Goal: Task Accomplishment & Management: Complete application form

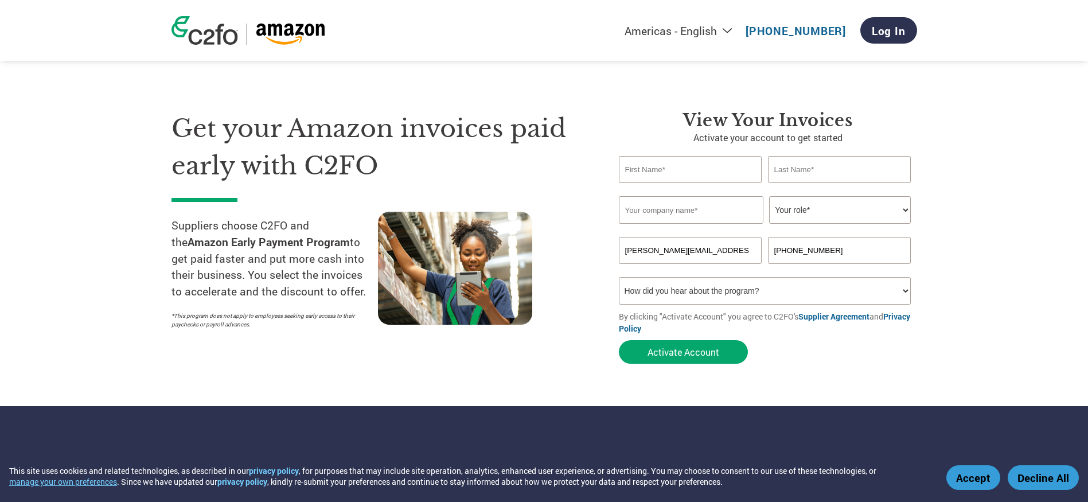
click at [668, 166] on input "text" at bounding box center [690, 169] width 143 height 27
type input "Ryan"
type input "McCarthy"
type input "Copia Automation Inc"
click at [815, 208] on select "Your role* CFO Controller Credit Manager Finance Director Treasurer CEO Preside…" at bounding box center [840, 210] width 142 height 28
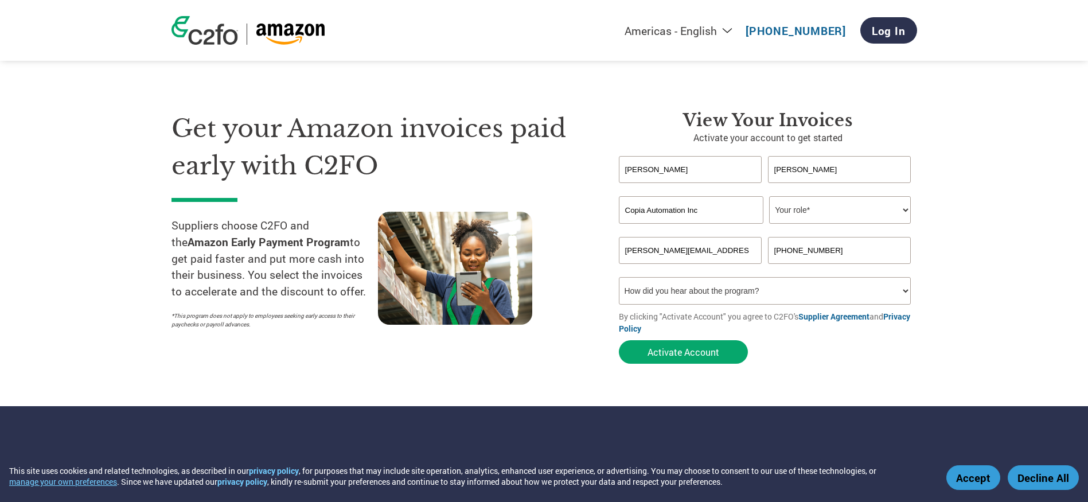
select select "FINANCE_DIRECTOR"
click at [769, 196] on select "Your role* CFO Controller Credit Manager Finance Director Treasurer CEO Preside…" at bounding box center [840, 210] width 142 height 28
drag, startPoint x: 722, startPoint y: 250, endPoint x: 602, endPoint y: 245, distance: 120.6
click at [608, 245] on div "View Your Invoices Activate your account to get started Ryan McCarthy Invalid f…" at bounding box center [760, 239] width 316 height 259
type input "f"
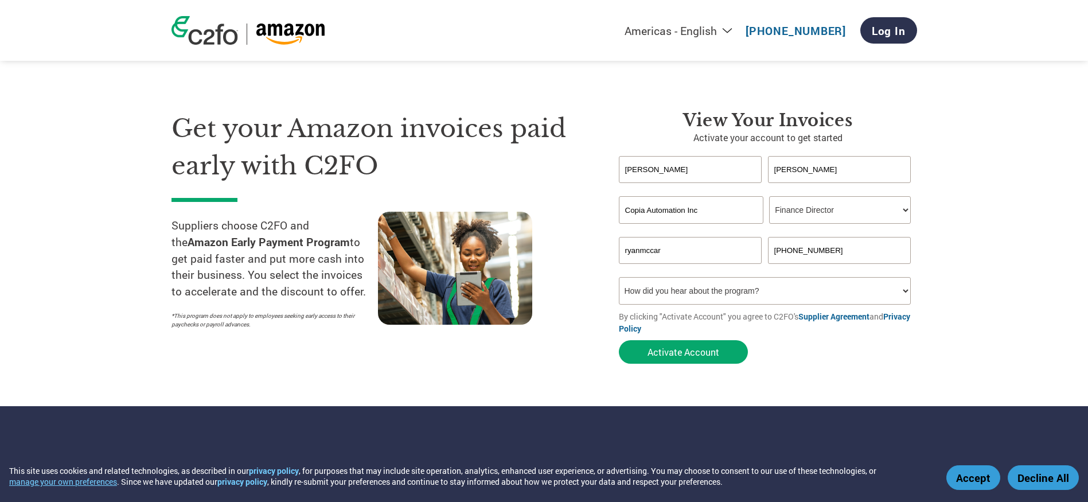
type input "ryanmccarthy@copia.io"
drag, startPoint x: 838, startPoint y: 254, endPoint x: 752, endPoint y: 246, distance: 86.4
click at [755, 246] on div "ryanmccarthy@copia.io (646) 389-0222" at bounding box center [768, 250] width 298 height 27
type input "9789892054"
click at [687, 287] on select "How did you hear about the program? Received a letter Email Social Media Online…" at bounding box center [765, 291] width 293 height 28
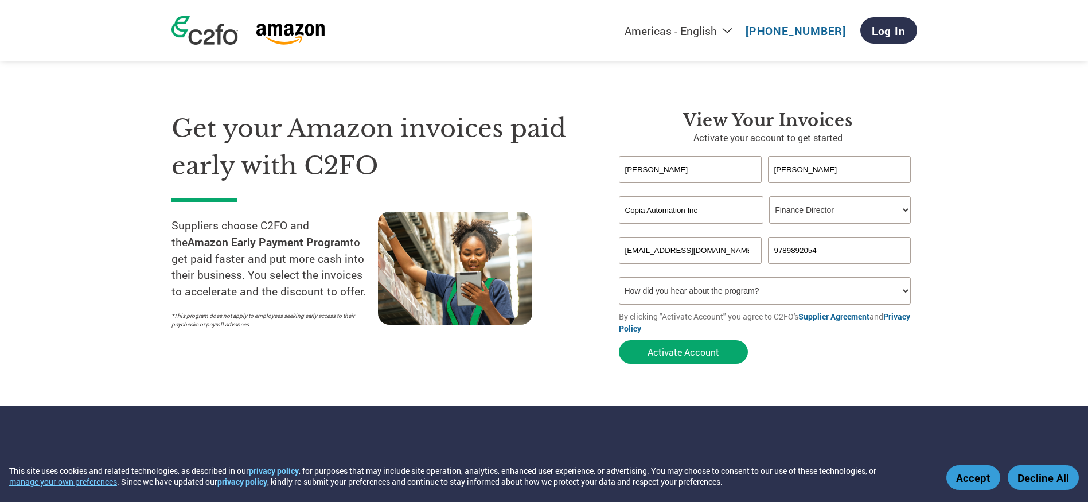
select select "Received a Letter"
click at [619, 277] on select "How did you hear about the program? Received a letter Email Social Media Online…" at bounding box center [765, 291] width 293 height 28
drag, startPoint x: 705, startPoint y: 249, endPoint x: 448, endPoint y: 246, distance: 257.1
click at [567, 245] on div "Get your Amazon invoices paid early with C2FO Suppliers choose C2FO and the Ama…" at bounding box center [545, 216] width 746 height 305
type input "ryan@revgroup.xyz"
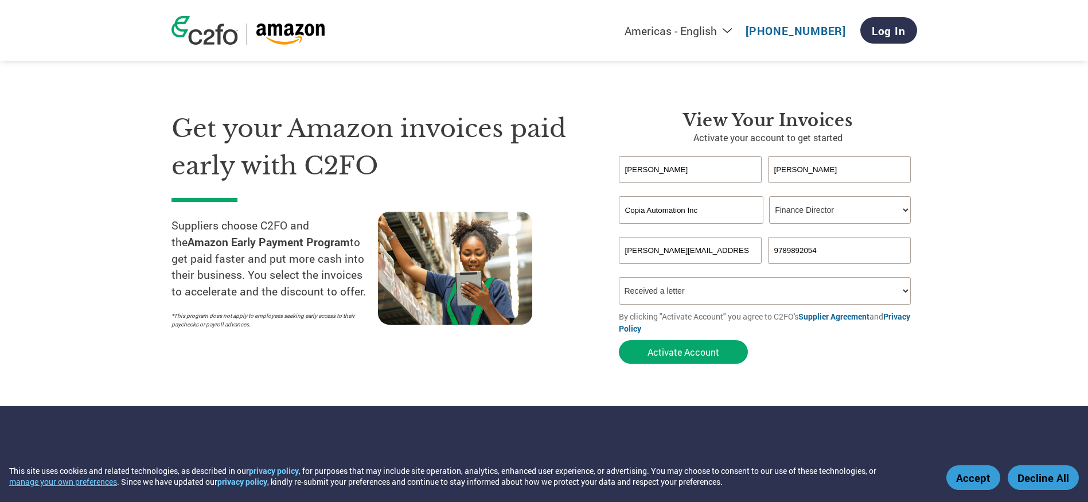
click at [716, 290] on select "How did you hear about the program? Received a letter Email Social Media Online…" at bounding box center [765, 291] width 293 height 28
click at [619, 277] on select "How did you hear about the program? Received a letter Email Social Media Online…" at bounding box center [765, 291] width 293 height 28
click at [668, 353] on button "Activate Account" at bounding box center [683, 352] width 129 height 24
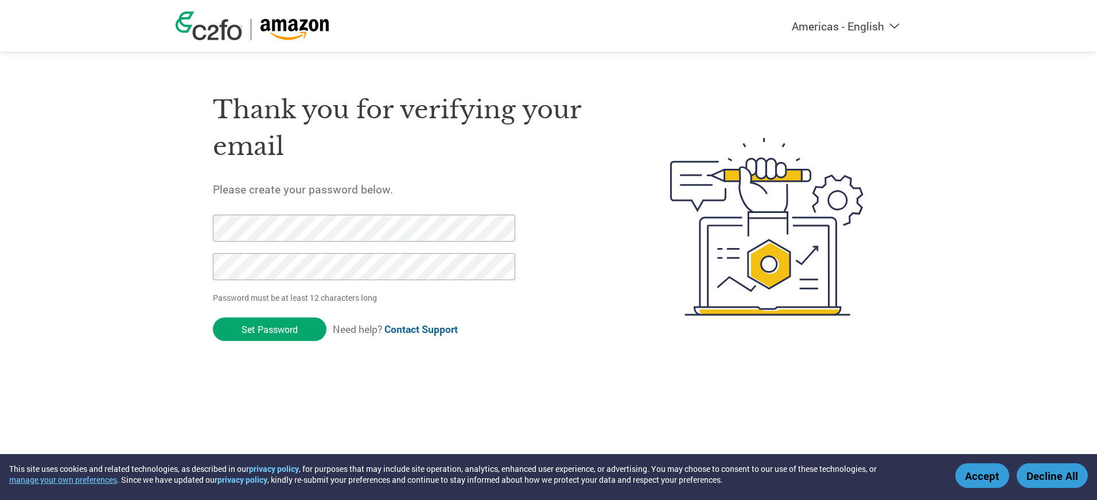
click at [228, 205] on div "Thank you for verifying your email Please create your password below. Password …" at bounding box center [414, 227] width 403 height 304
click at [188, 234] on div "Thank you for verifying your email Please create your password below. Password …" at bounding box center [549, 227] width 746 height 304
click at [177, 278] on div "Thank you for verifying your email Please create your password below. Password …" at bounding box center [549, 227] width 746 height 304
click at [254, 331] on input "Set Password" at bounding box center [270, 329] width 114 height 24
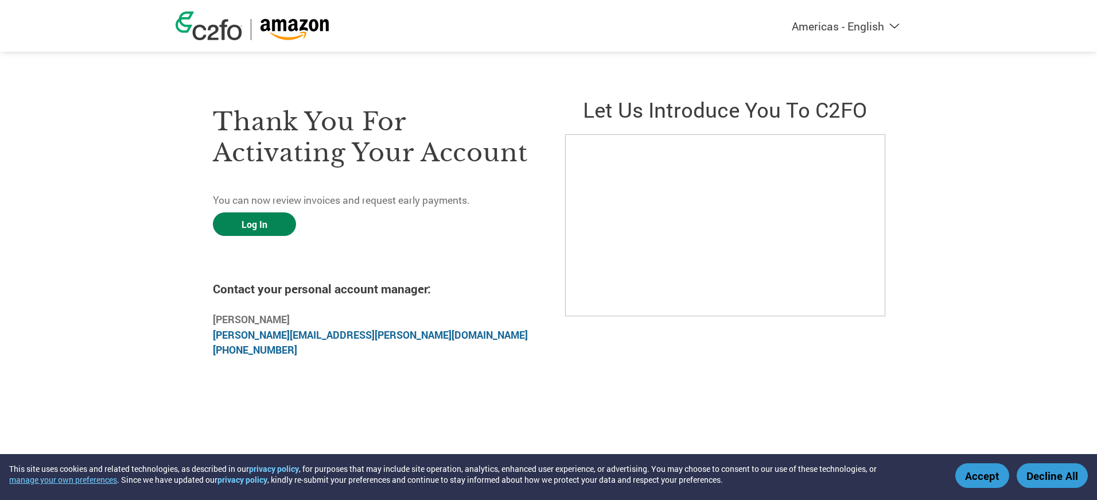
click at [257, 223] on link "Log In" at bounding box center [254, 224] width 83 height 24
